Goal: Communication & Community: Answer question/provide support

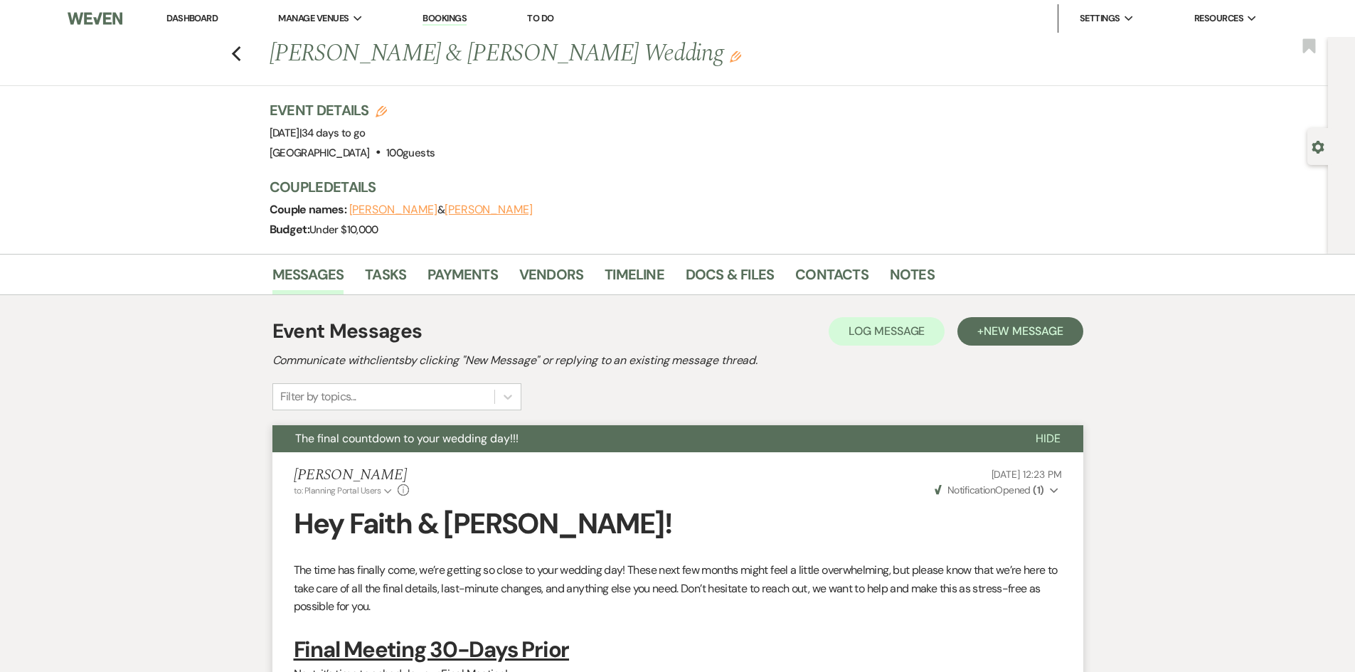
click at [171, 15] on link "Dashboard" at bounding box center [191, 18] width 51 height 12
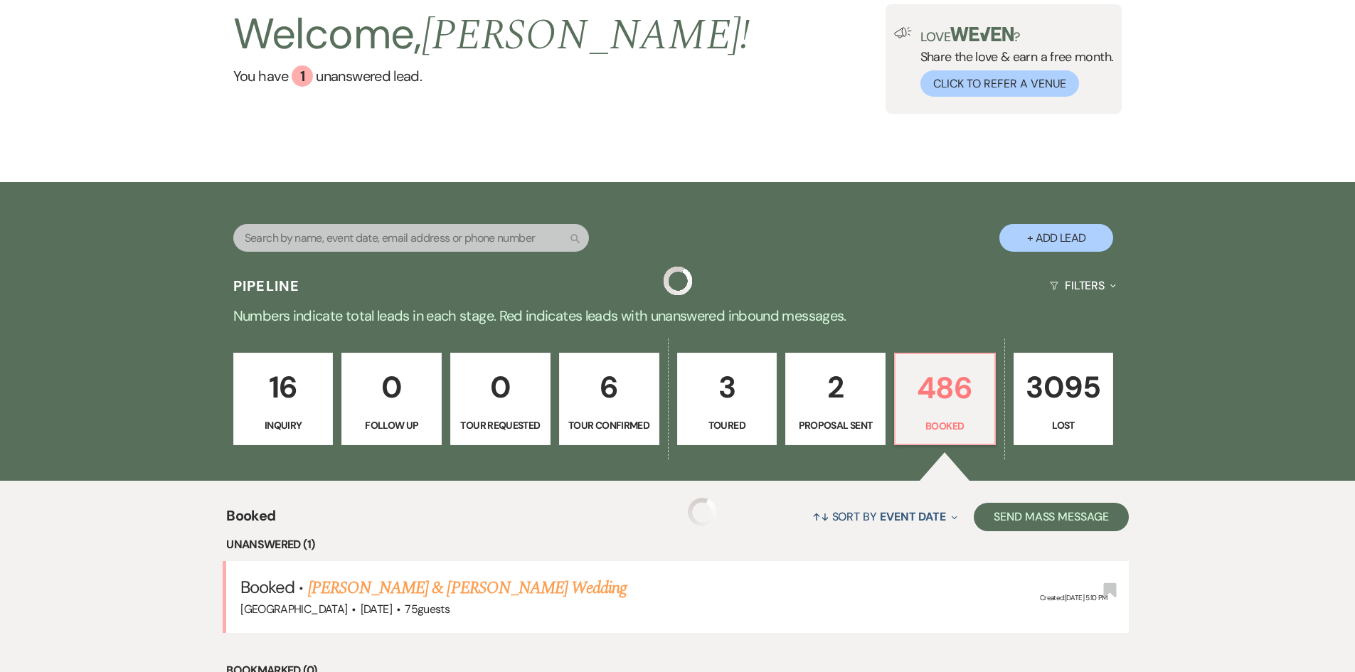
scroll to position [356, 0]
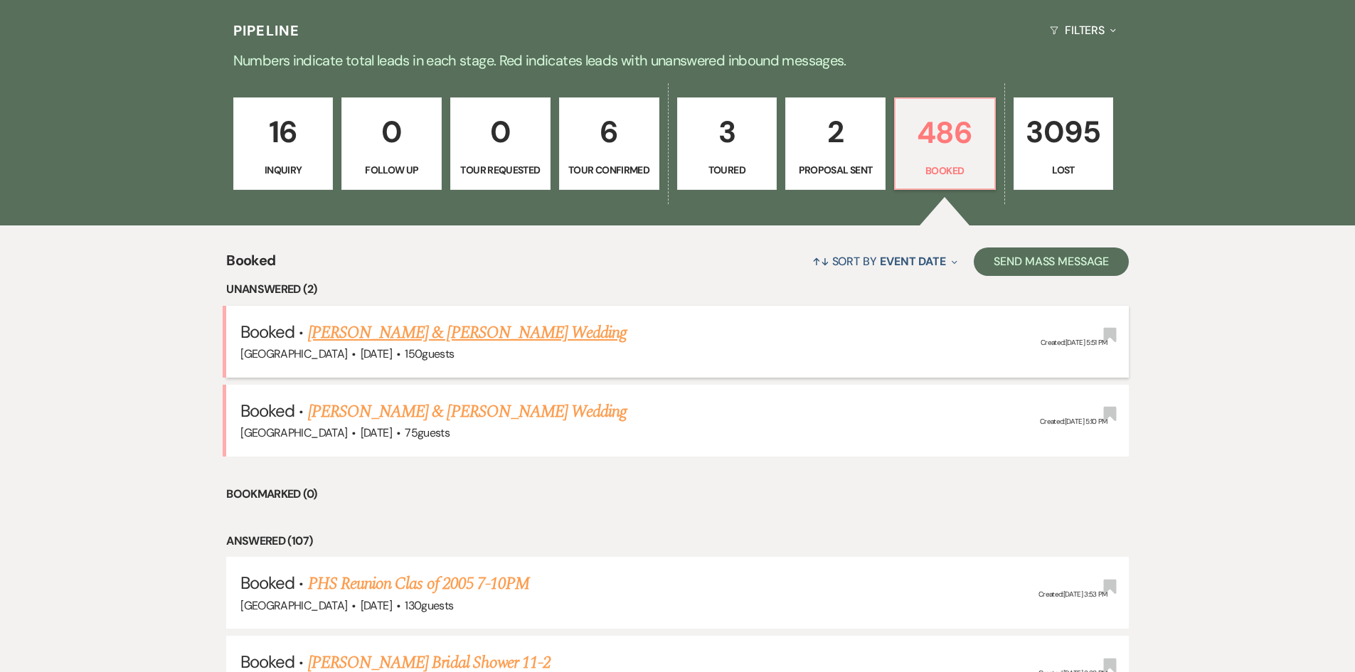
click at [475, 329] on link "[PERSON_NAME] & [PERSON_NAME] Wedding" at bounding box center [467, 333] width 319 height 26
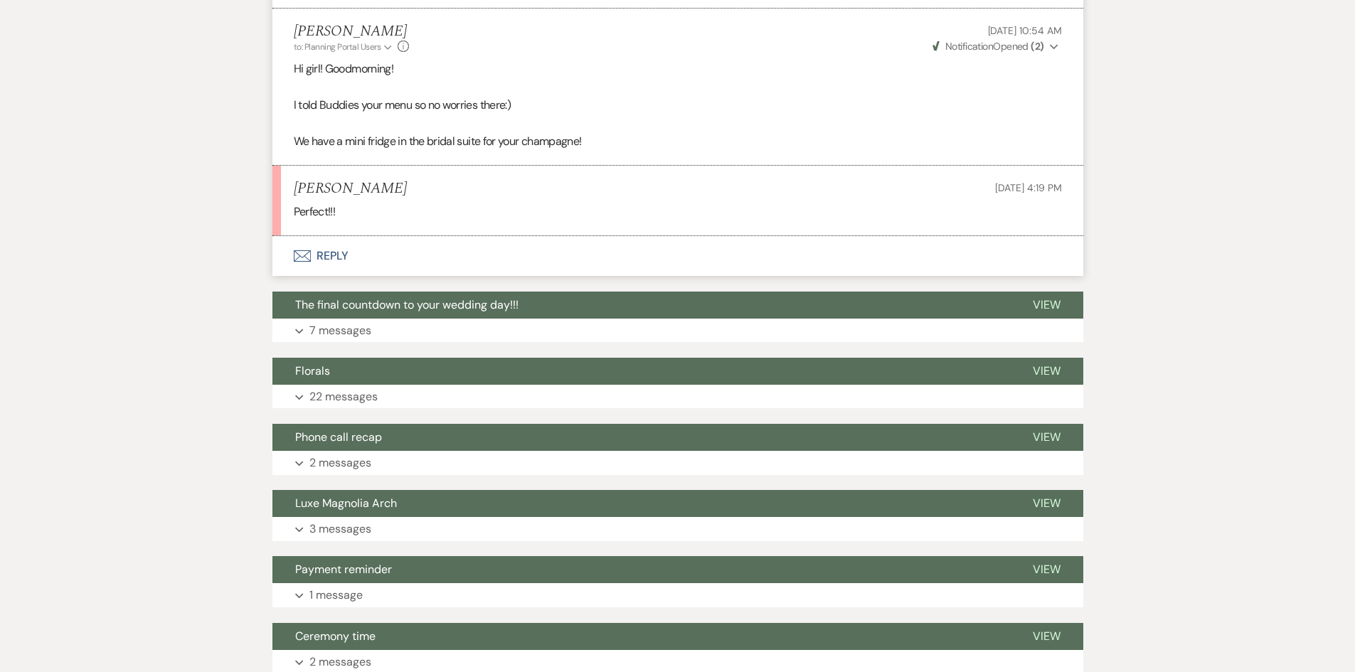
scroll to position [1921, 0]
